Goal: Book appointment/travel/reservation

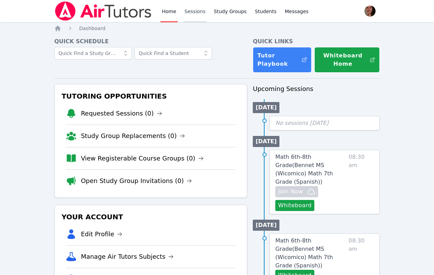
click at [197, 14] on link "Sessions" at bounding box center [195, 11] width 24 height 22
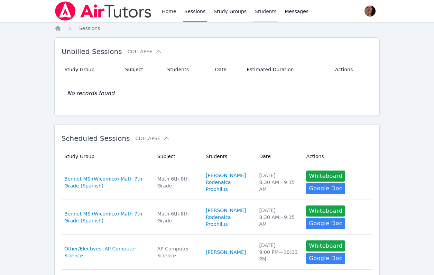
click at [254, 10] on link "Students" at bounding box center [266, 11] width 24 height 22
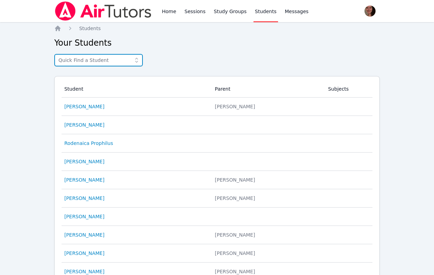
click at [95, 58] on input "text" at bounding box center [98, 60] width 89 height 12
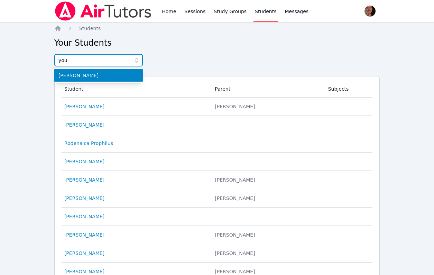
type input "you"
click at [87, 77] on span "[PERSON_NAME]" at bounding box center [98, 75] width 80 height 7
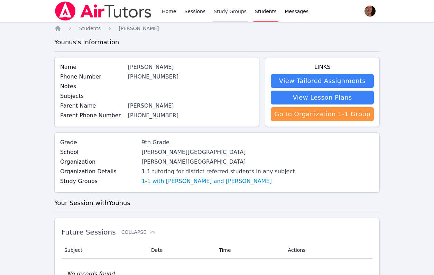
click at [222, 15] on link "Study Groups" at bounding box center [230, 11] width 36 height 22
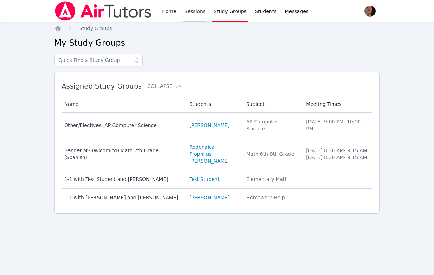
click at [199, 17] on link "Sessions" at bounding box center [195, 11] width 24 height 22
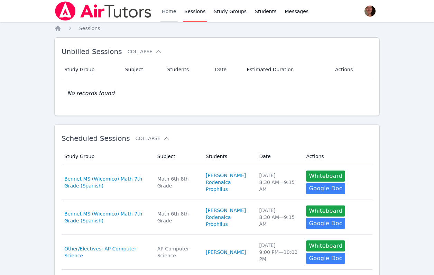
click at [171, 7] on link "Home" at bounding box center [169, 11] width 17 height 22
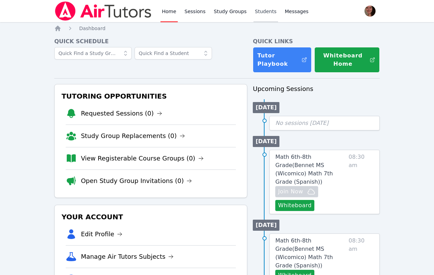
click at [262, 11] on link "Students" at bounding box center [266, 11] width 24 height 22
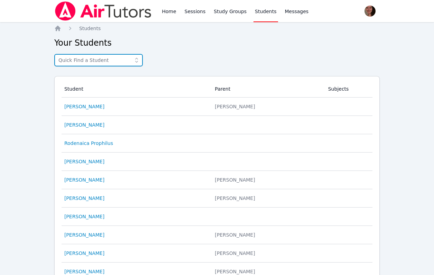
click at [93, 59] on input "text" at bounding box center [98, 60] width 89 height 12
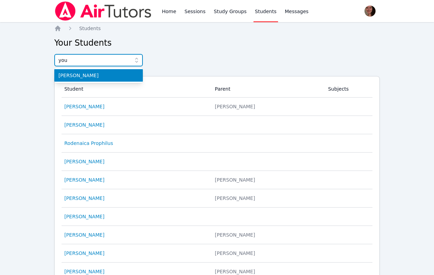
type input "you"
click at [98, 77] on span "[PERSON_NAME]" at bounding box center [98, 75] width 80 height 7
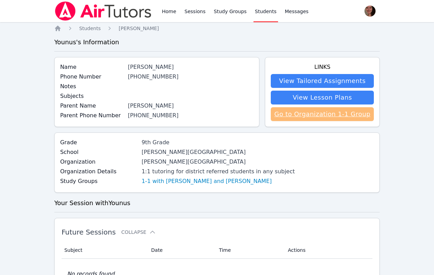
click at [299, 116] on link "Go to Organization 1-1 Group" at bounding box center [322, 114] width 103 height 14
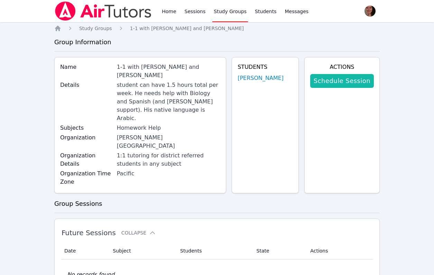
click at [335, 79] on link "Schedule Session" at bounding box center [342, 81] width 64 height 14
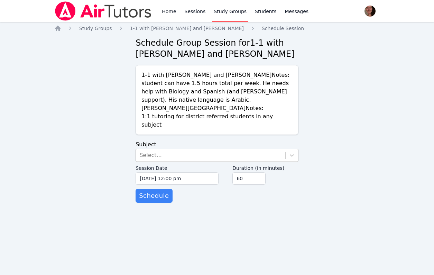
click at [201, 149] on div "Select..." at bounding box center [210, 155] width 149 height 12
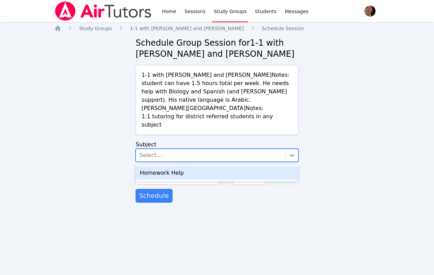
click at [197, 166] on div "Homework Help" at bounding box center [217, 173] width 163 height 14
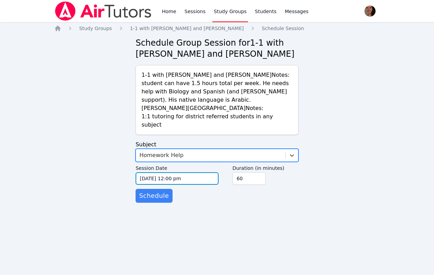
click at [199, 173] on input "[DATE] 12:00 pm" at bounding box center [177, 178] width 83 height 12
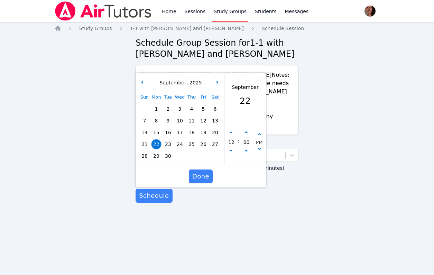
click at [159, 139] on span "22" at bounding box center [157, 144] width 10 height 10
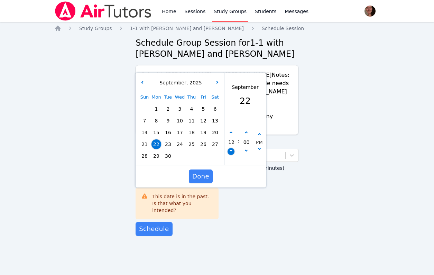
click at [230, 148] on button "button" at bounding box center [231, 151] width 7 height 7
type input "[DATE] 11:00 am"
type input "11"
click at [231, 131] on icon "button" at bounding box center [231, 132] width 3 height 3
type input "[DATE] 12:00 pm"
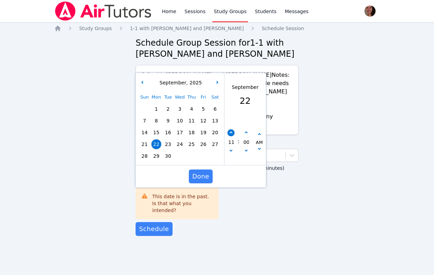
type input "12"
click at [231, 131] on icon "button" at bounding box center [231, 132] width 3 height 3
type input "[DATE] 01:00 pm"
type input "01"
click at [231, 131] on icon "button" at bounding box center [231, 132] width 3 height 3
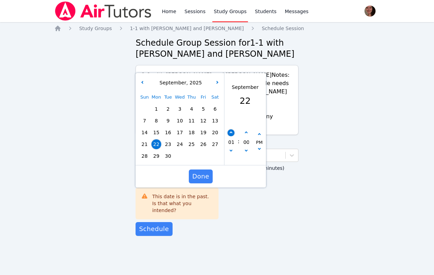
type input "[DATE] 02:00 pm"
type input "02"
click at [231, 131] on icon "button" at bounding box center [231, 132] width 3 height 3
type input "[DATE] 03:00 pm"
type input "03"
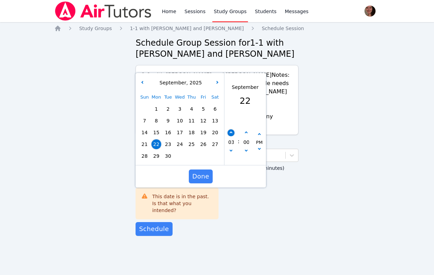
click at [231, 131] on icon "button" at bounding box center [231, 132] width 3 height 3
type input "[DATE] 04:00 pm"
type input "04"
click at [231, 131] on icon "button" at bounding box center [231, 132] width 3 height 3
type input "[DATE] 05:00 pm"
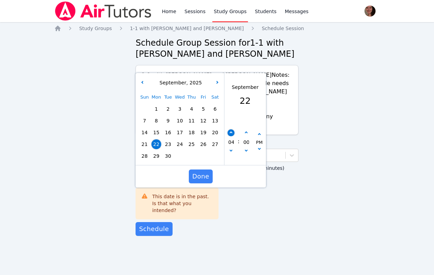
type input "05"
click at [231, 131] on icon "button" at bounding box center [231, 132] width 3 height 3
type input "[DATE] 06:00 pm"
type input "06"
click at [231, 131] on icon "button" at bounding box center [231, 132] width 3 height 3
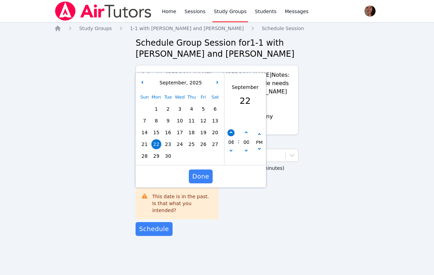
type input "[DATE] 07:00 pm"
type input "07"
click at [231, 131] on icon "button" at bounding box center [231, 132] width 3 height 3
type input "[DATE] 08:00 pm"
type input "08"
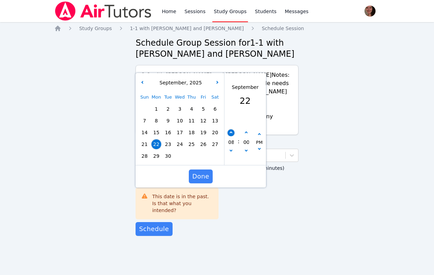
click at [231, 131] on icon "button" at bounding box center [231, 132] width 3 height 3
type input "[DATE] 09:00 pm"
type input "09"
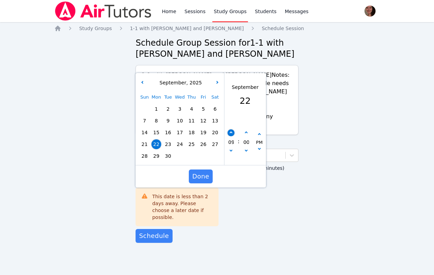
click at [231, 131] on icon "button" at bounding box center [231, 132] width 3 height 3
type input "[DATE] 10:00 pm"
type input "10"
click at [232, 149] on div "10 : 00 PM" at bounding box center [246, 142] width 42 height 45
click at [232, 148] on div "10 : 00 PM" at bounding box center [246, 142] width 42 height 45
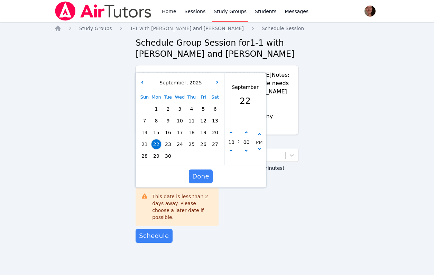
click at [232, 147] on div "10 : 00 PM" at bounding box center [246, 142] width 42 height 45
click at [234, 148] on button "button" at bounding box center [231, 151] width 7 height 7
type input "[DATE] 09:00 pm"
type input "09"
click at [234, 148] on button "button" at bounding box center [231, 151] width 7 height 7
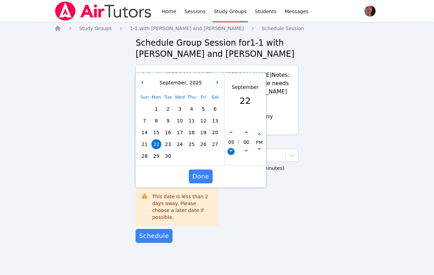
type input "[DATE] 08:00 pm"
type input "08"
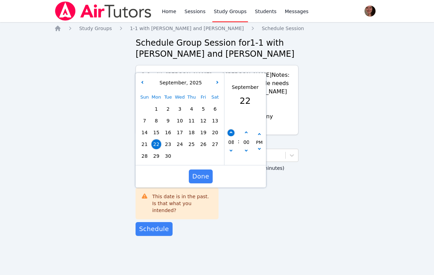
click at [231, 129] on button "button" at bounding box center [231, 132] width 7 height 7
type input "[DATE] 09:00 pm"
type input "09"
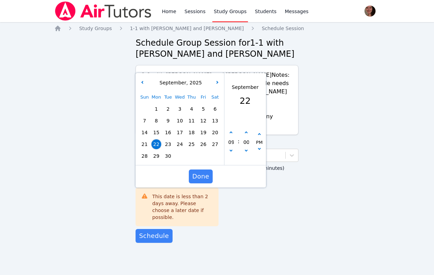
click at [247, 199] on div "Duration (in minutes) 60" at bounding box center [266, 193] width 66 height 63
click at [207, 172] on span "Done" at bounding box center [200, 177] width 17 height 10
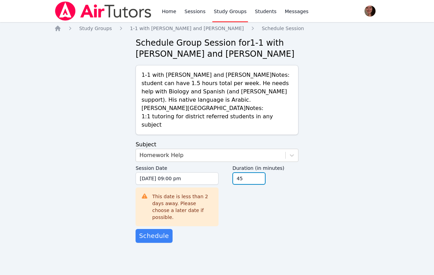
click at [258, 173] on input "45" at bounding box center [249, 178] width 33 height 12
click at [258, 173] on input "30" at bounding box center [249, 178] width 33 height 12
click at [258, 173] on input "15" at bounding box center [249, 178] width 33 height 12
click at [258, 172] on input "30" at bounding box center [249, 178] width 33 height 12
type input "45"
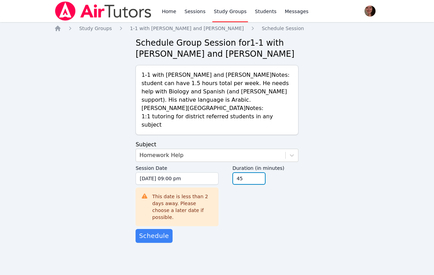
click at [258, 172] on input "45" at bounding box center [249, 178] width 33 height 12
click at [246, 192] on div "Duration (in minutes) 45" at bounding box center [266, 193] width 66 height 63
click at [190, 172] on input "[DATE] 09:00 pm" at bounding box center [177, 178] width 83 height 12
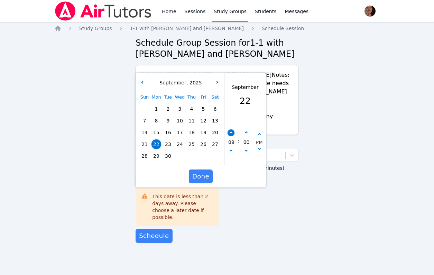
click at [230, 129] on button "button" at bounding box center [231, 132] width 7 height 7
type input "[DATE] 10:00 pm"
type input "10"
click at [232, 149] on icon "button" at bounding box center [231, 150] width 3 height 3
type input "[DATE] 09:00 pm"
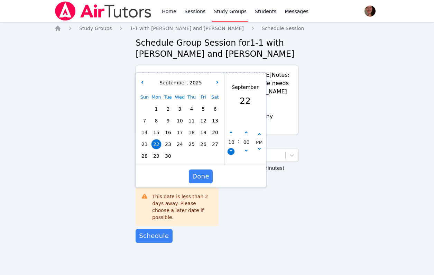
type input "09"
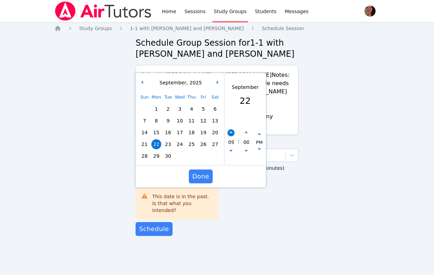
click at [232, 129] on button "button" at bounding box center [231, 132] width 7 height 7
type input "[DATE] 10:00 pm"
type input "10"
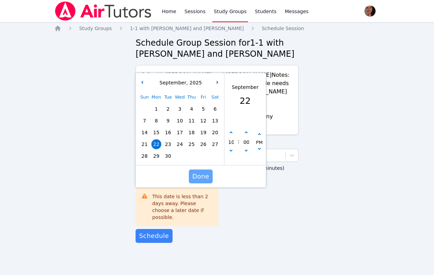
click at [198, 172] on span "Done" at bounding box center [200, 177] width 17 height 10
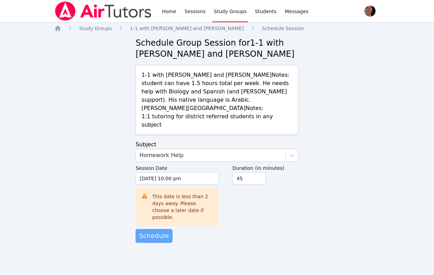
click at [152, 231] on span "Schedule" at bounding box center [154, 236] width 30 height 10
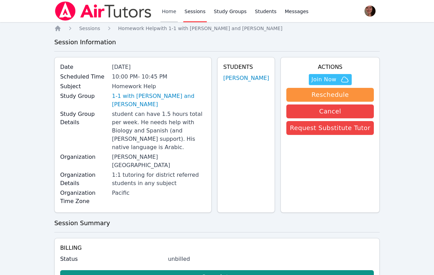
click at [173, 6] on link "Home" at bounding box center [169, 11] width 17 height 22
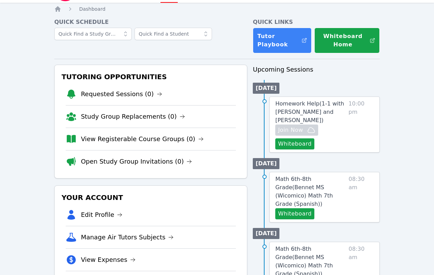
scroll to position [20, 0]
